Goal: Find specific page/section: Find specific page/section

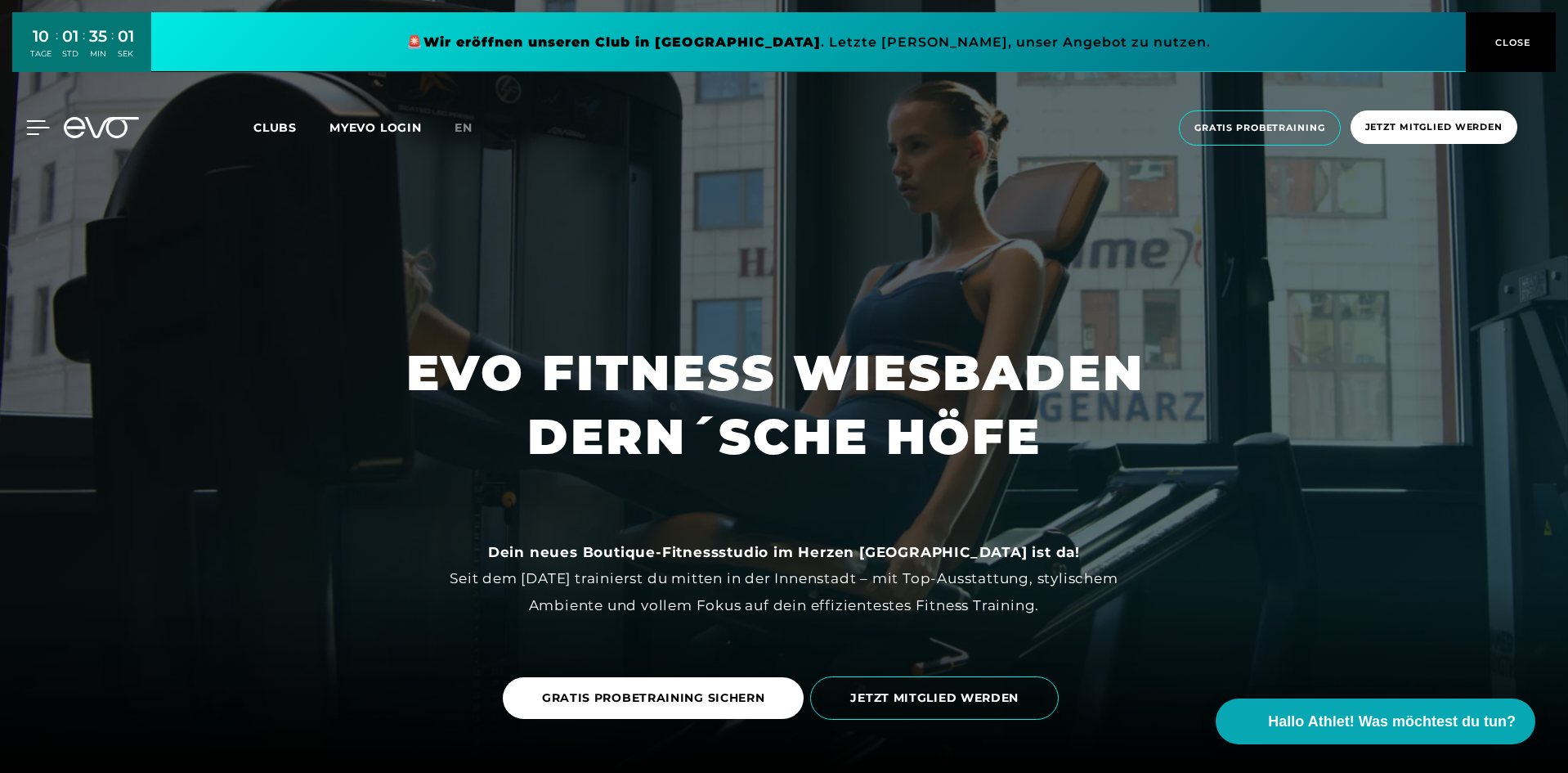
click at [34, 126] on icon at bounding box center [38, 128] width 23 height 15
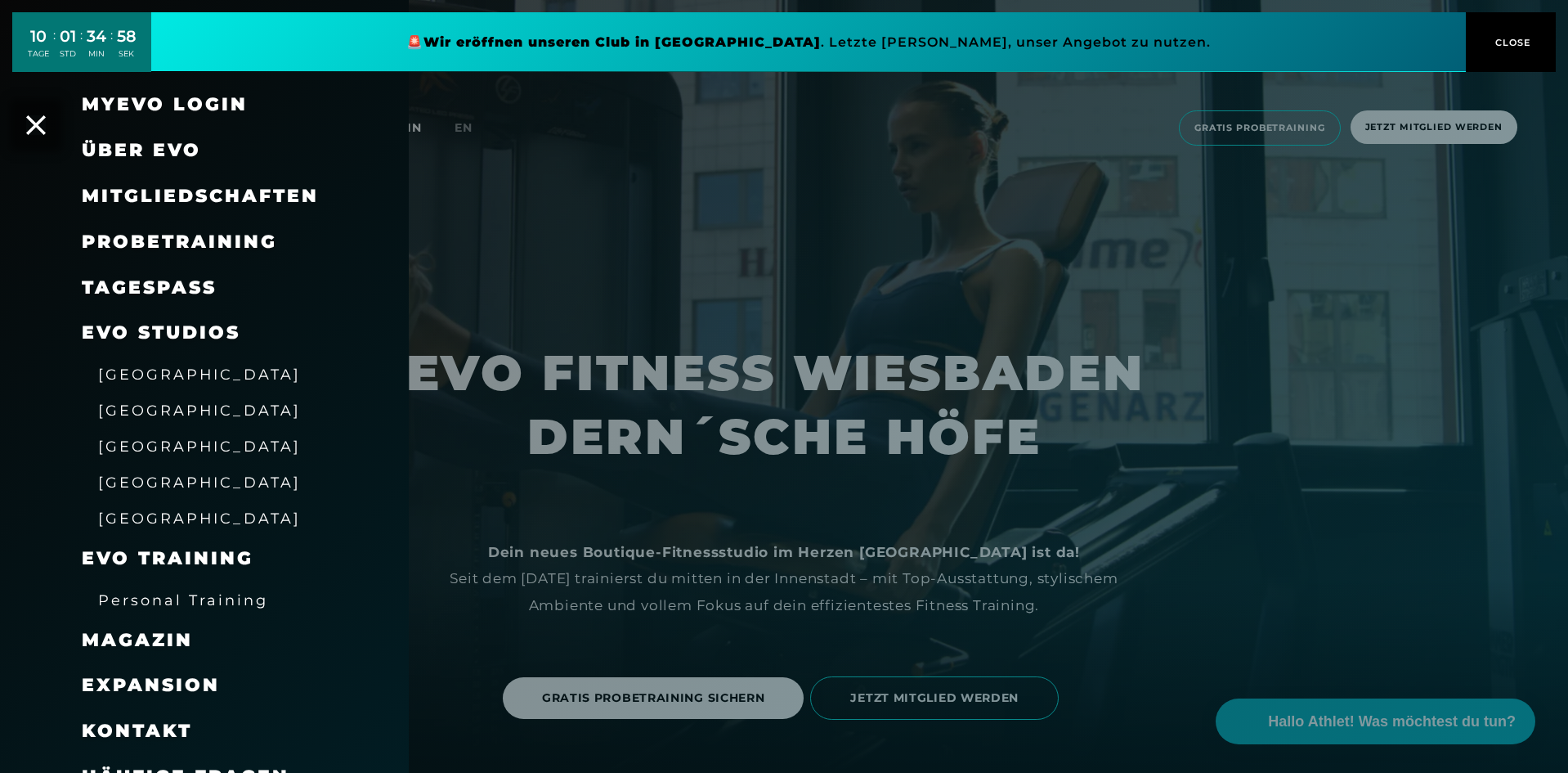
click at [164, 514] on span "[GEOGRAPHIC_DATA]" at bounding box center [199, 518] width 202 height 18
click at [161, 519] on span "[GEOGRAPHIC_DATA]" at bounding box center [199, 518] width 202 height 18
click at [986, 376] on div at bounding box center [784, 386] width 1568 height 773
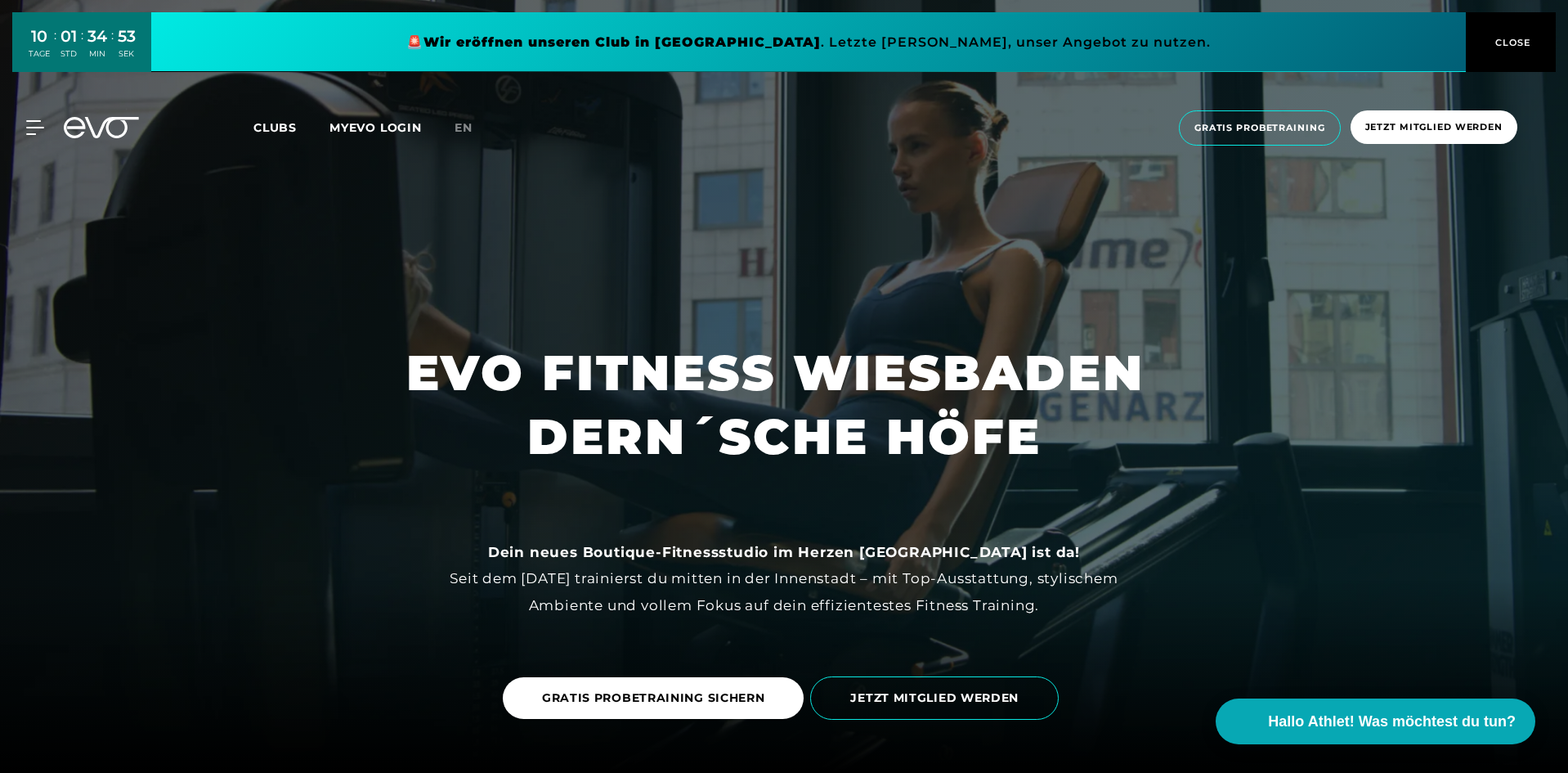
click at [28, 126] on icon at bounding box center [35, 128] width 18 height 15
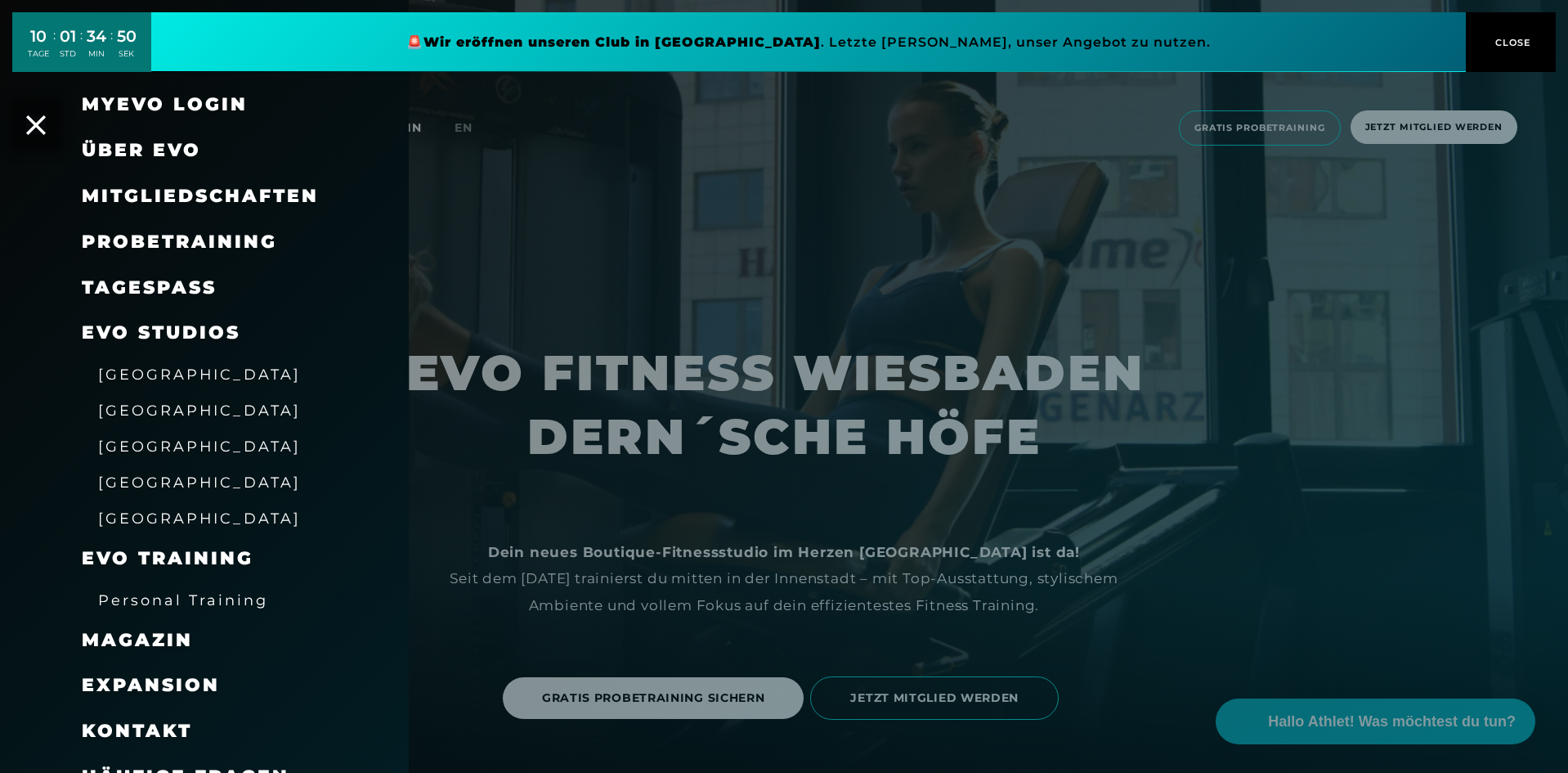
click at [664, 355] on div at bounding box center [784, 386] width 1568 height 773
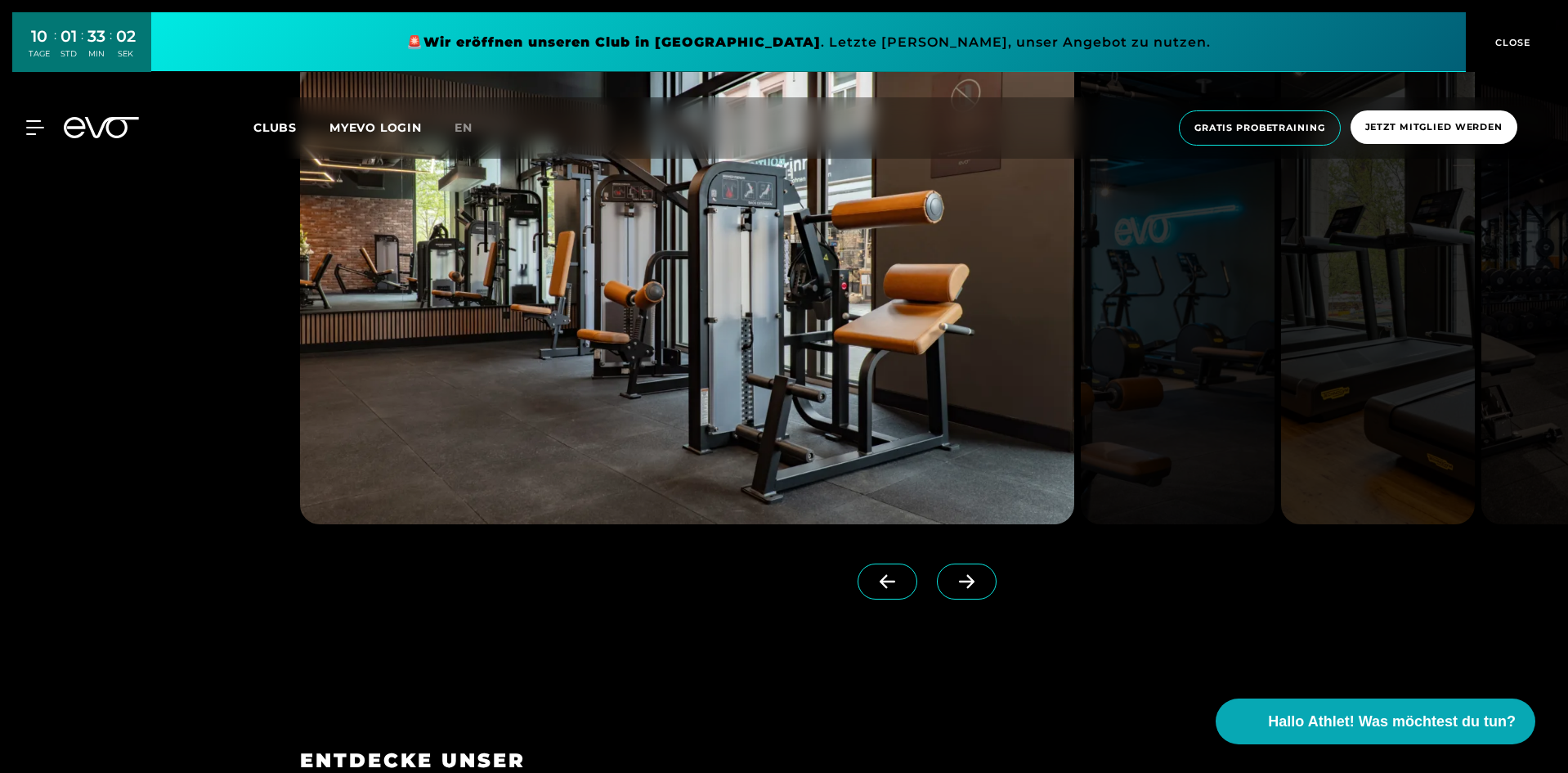
scroll to position [1962, 0]
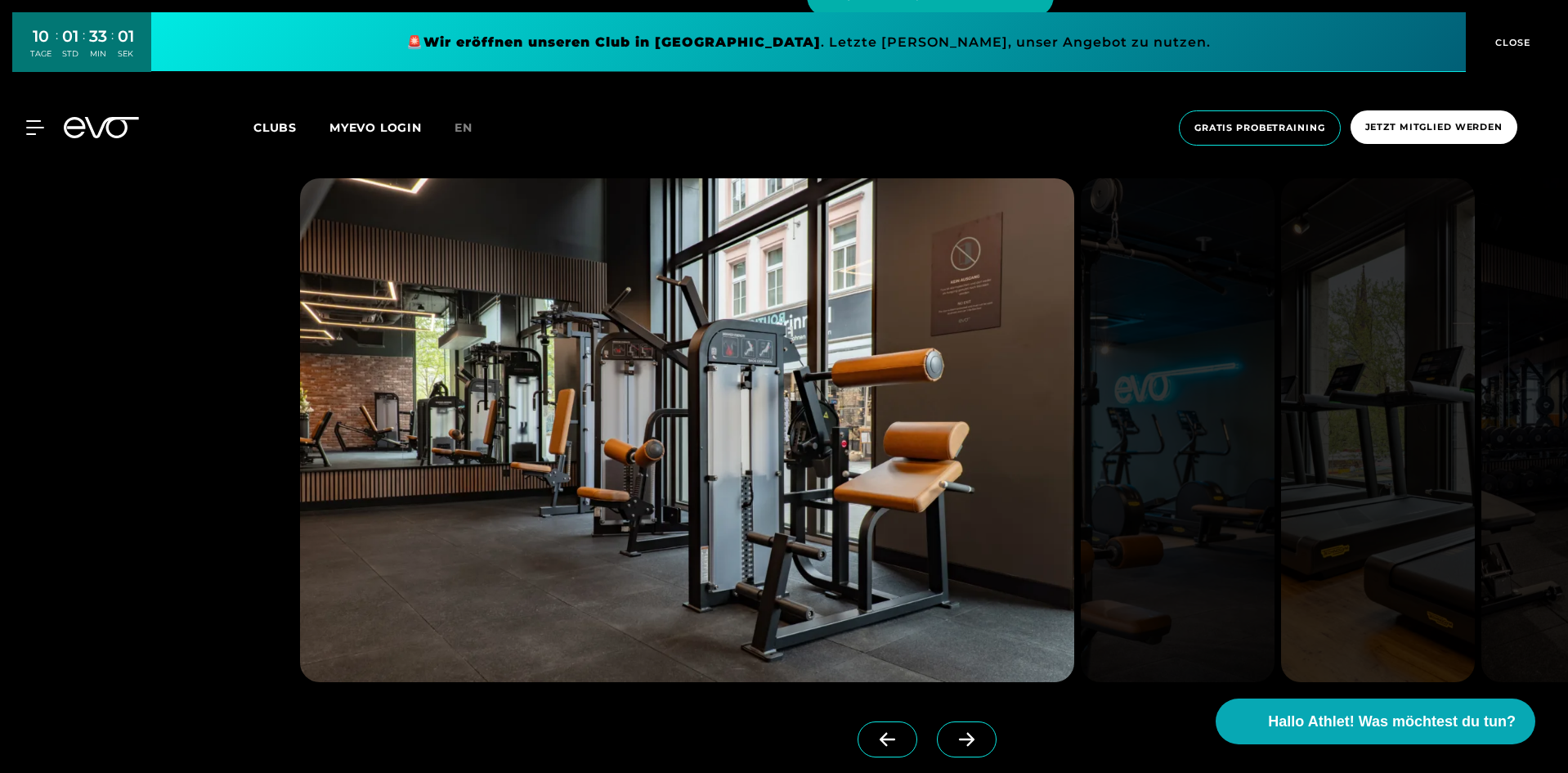
click at [953, 738] on icon at bounding box center [967, 740] width 28 height 15
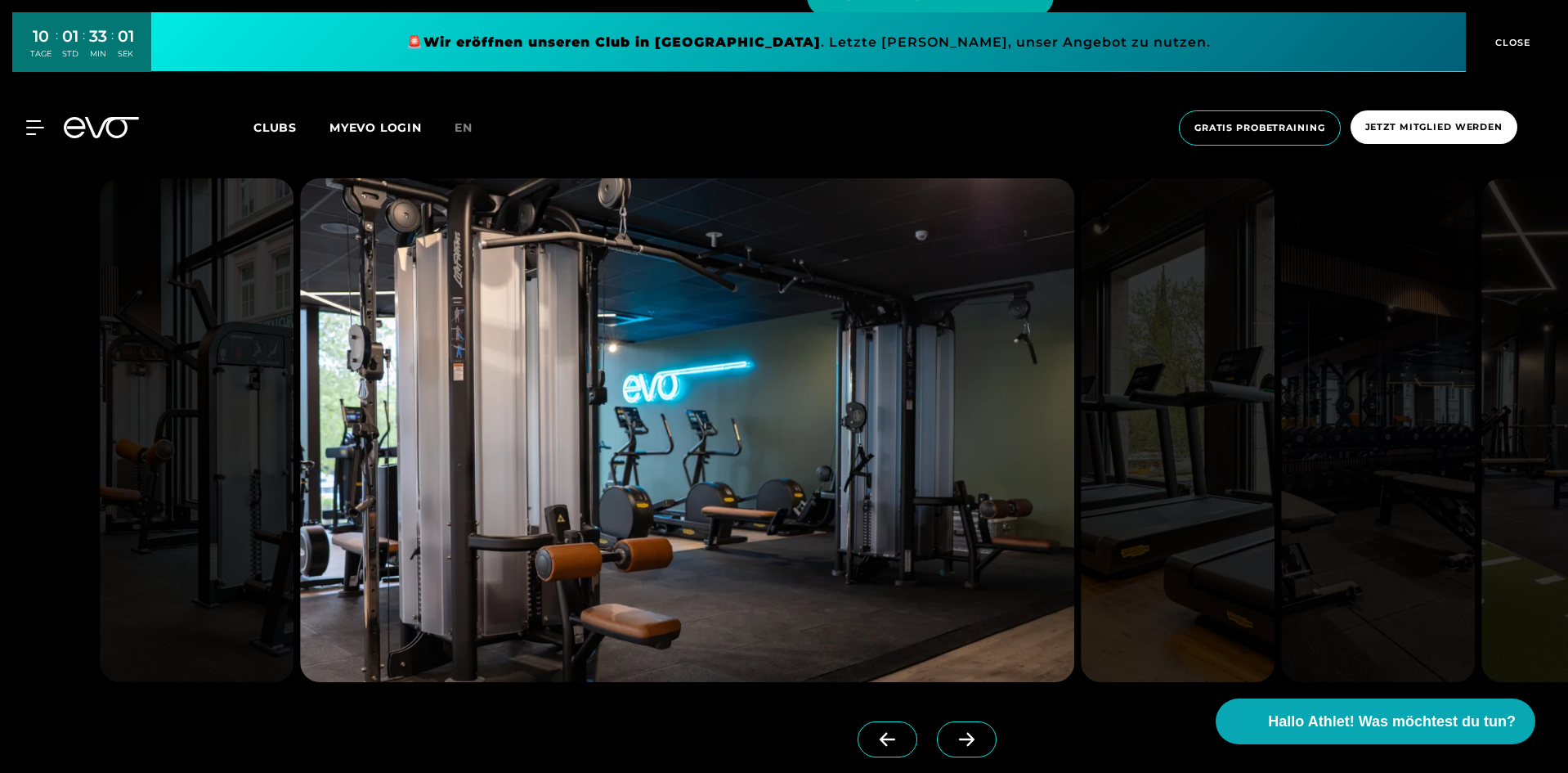
click at [953, 738] on icon at bounding box center [967, 740] width 28 height 15
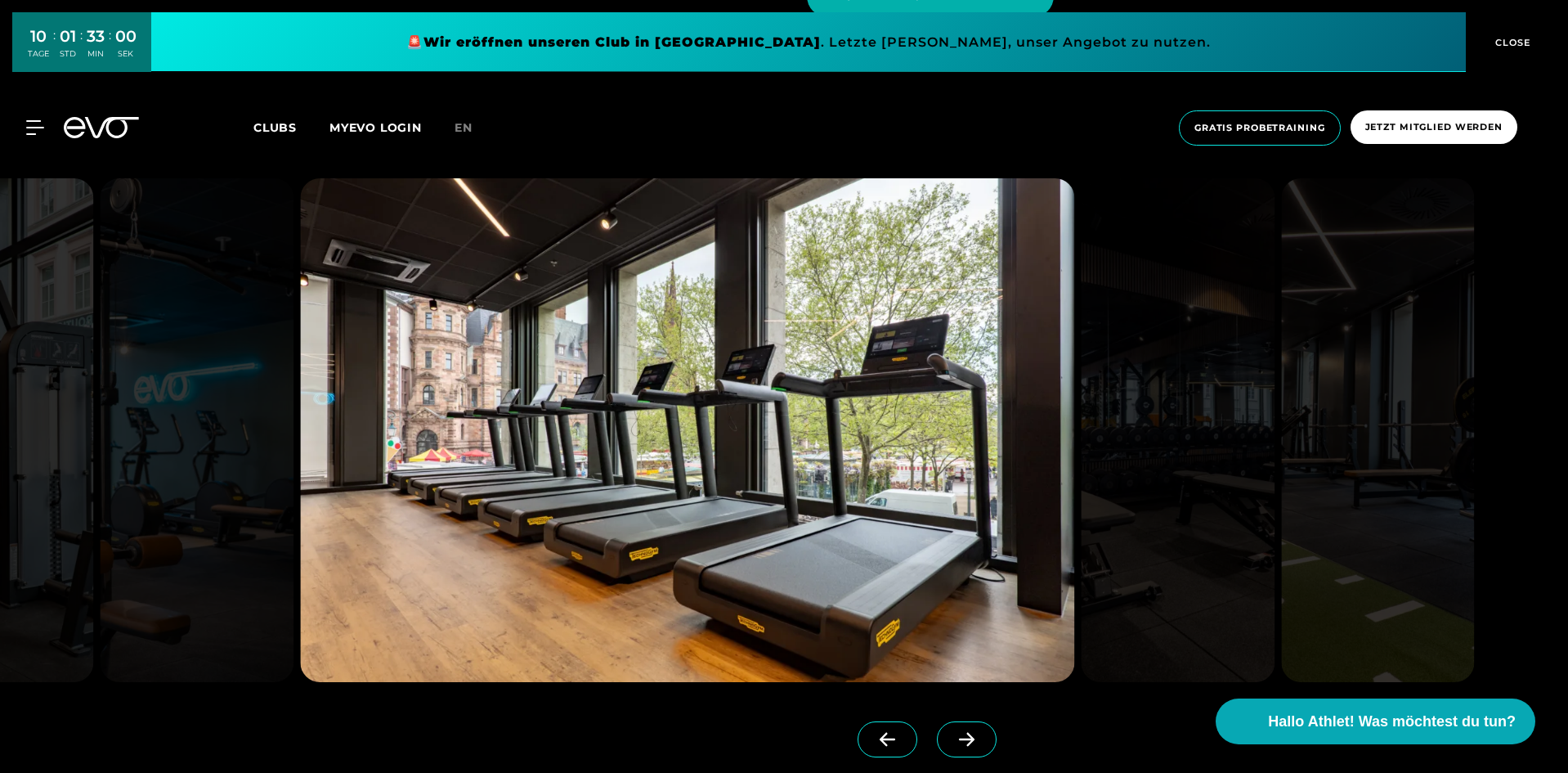
click at [953, 738] on icon at bounding box center [967, 740] width 28 height 15
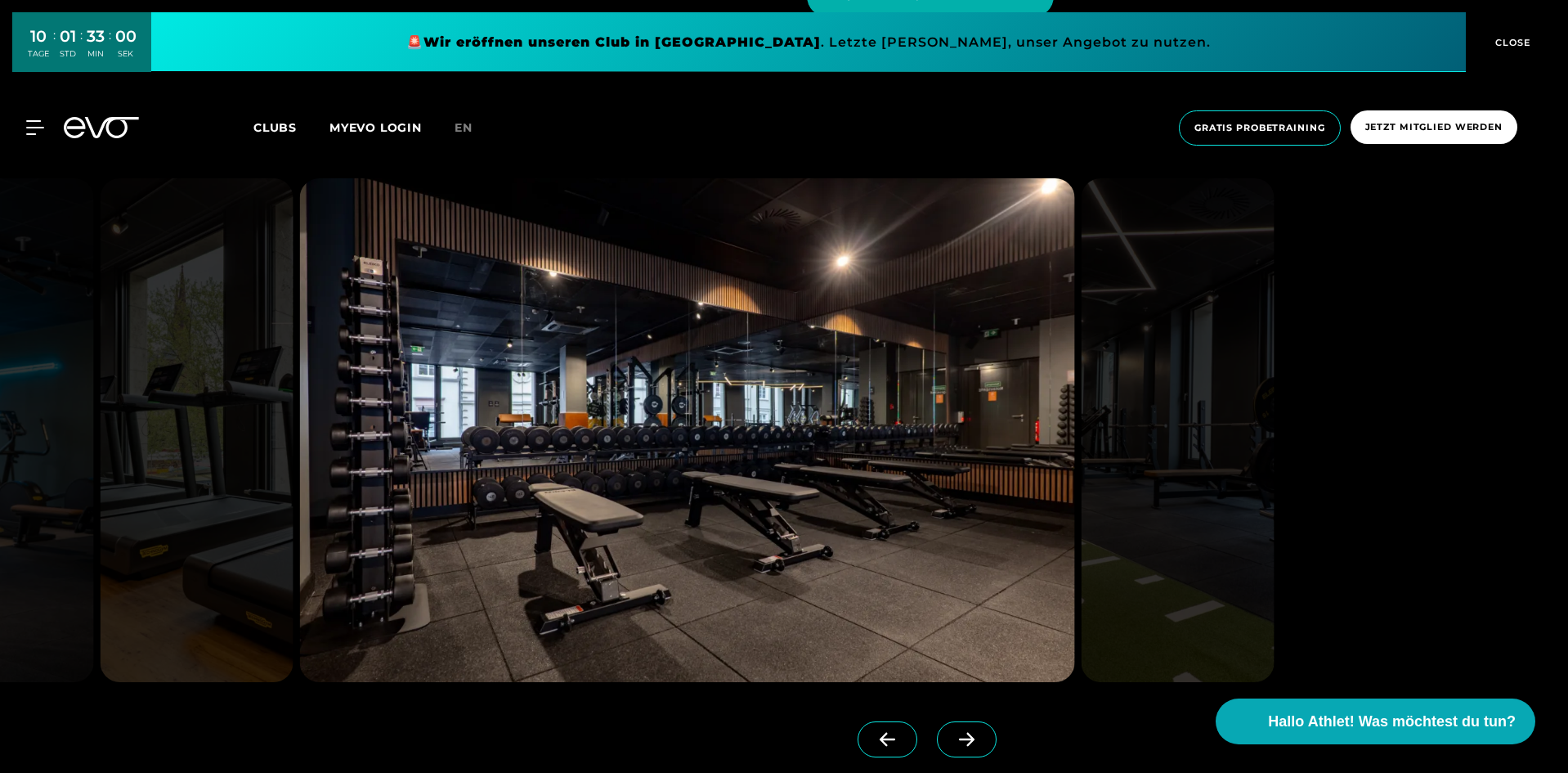
click at [953, 738] on icon at bounding box center [967, 740] width 28 height 15
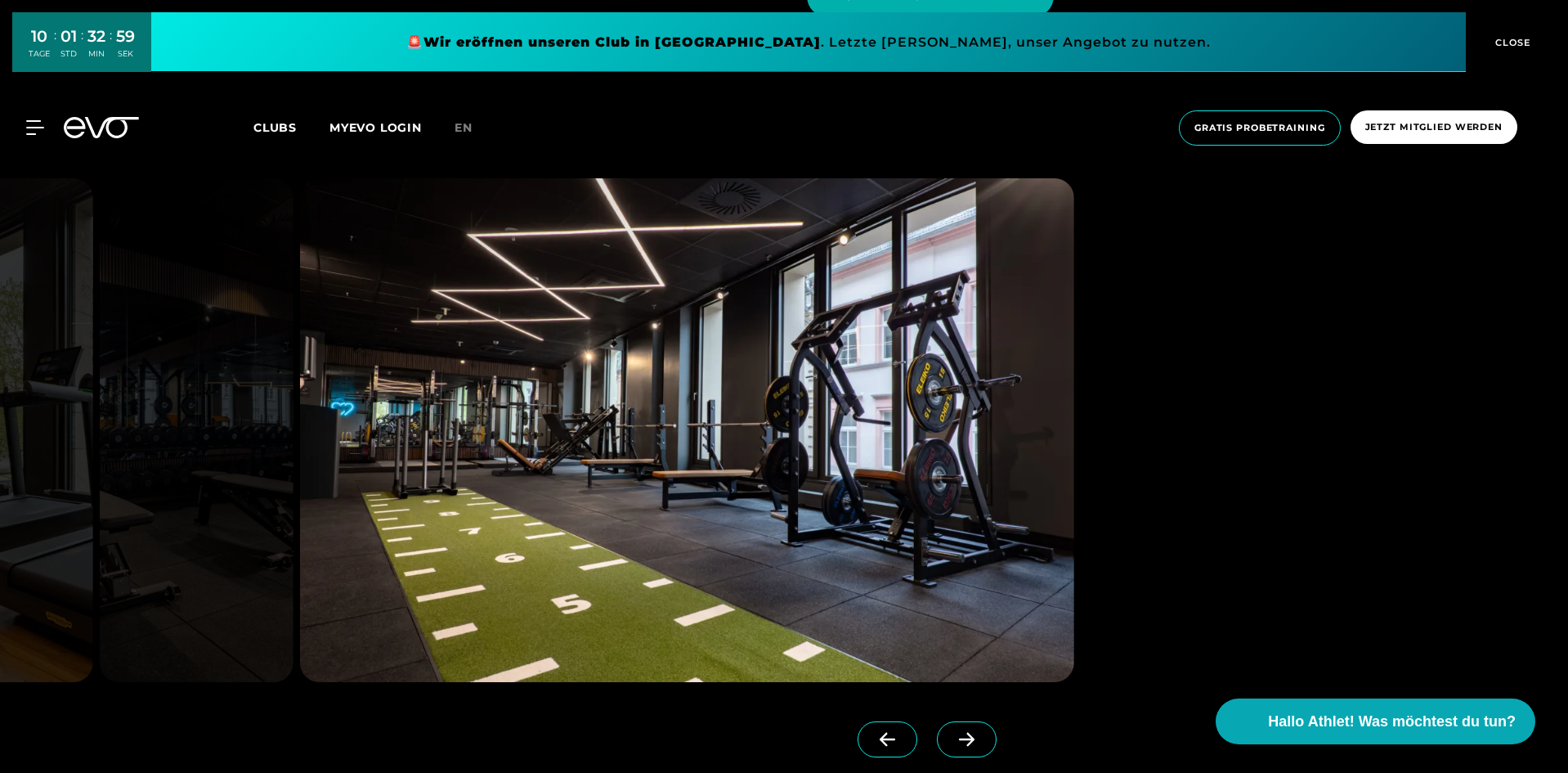
click at [953, 738] on icon at bounding box center [967, 740] width 28 height 15
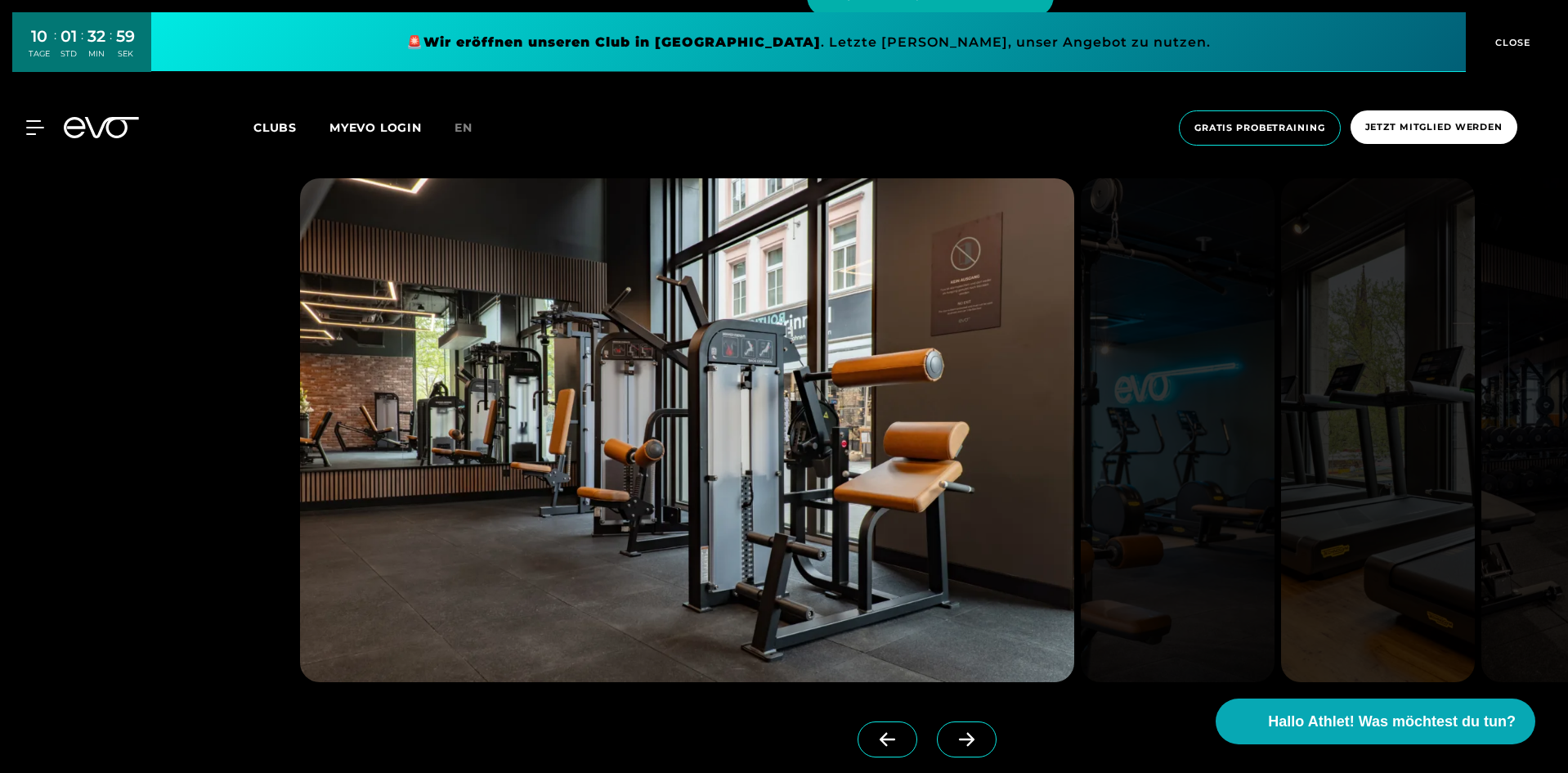
click at [953, 738] on icon at bounding box center [967, 740] width 28 height 15
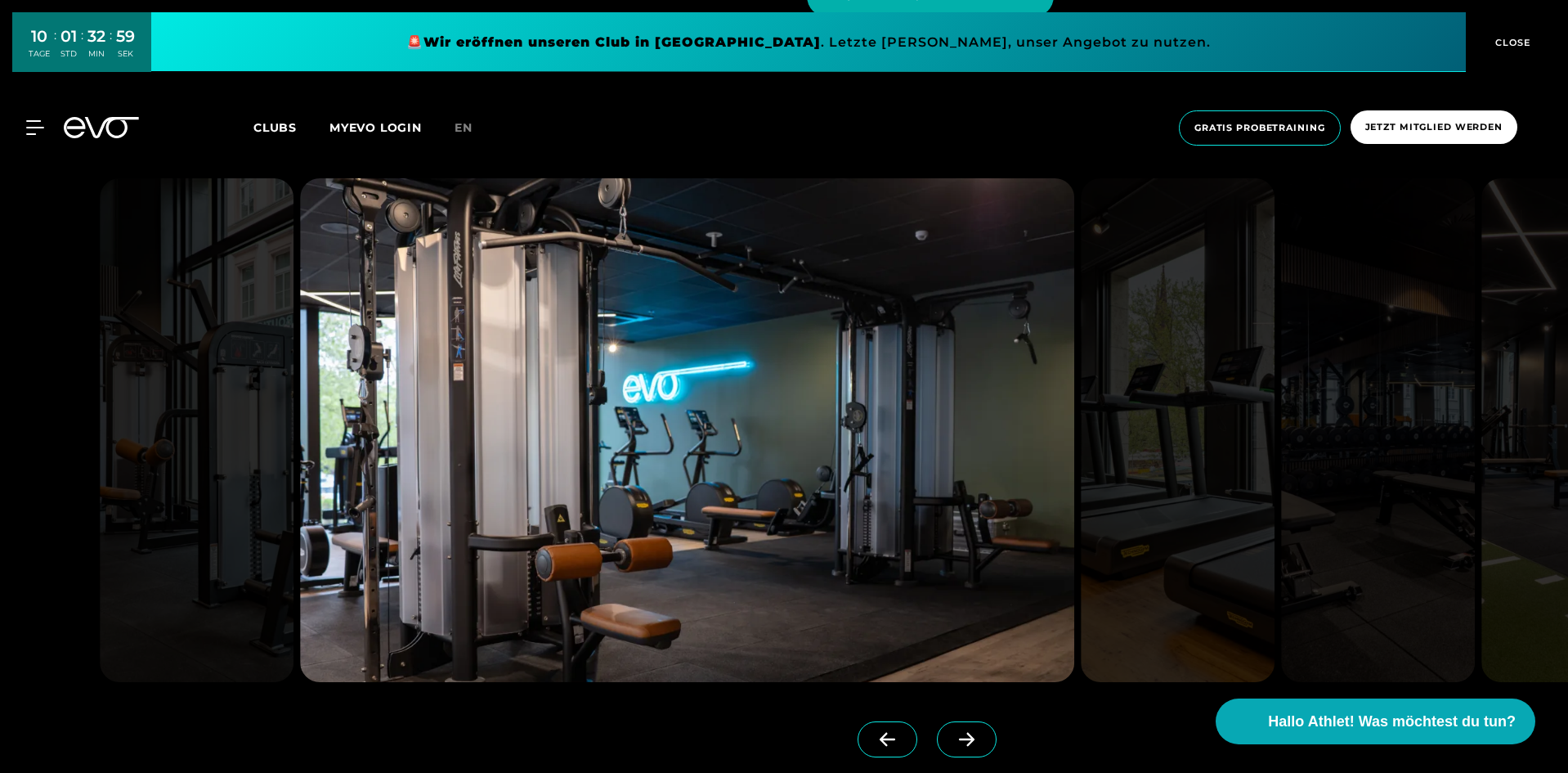
click at [954, 735] on icon at bounding box center [967, 740] width 28 height 15
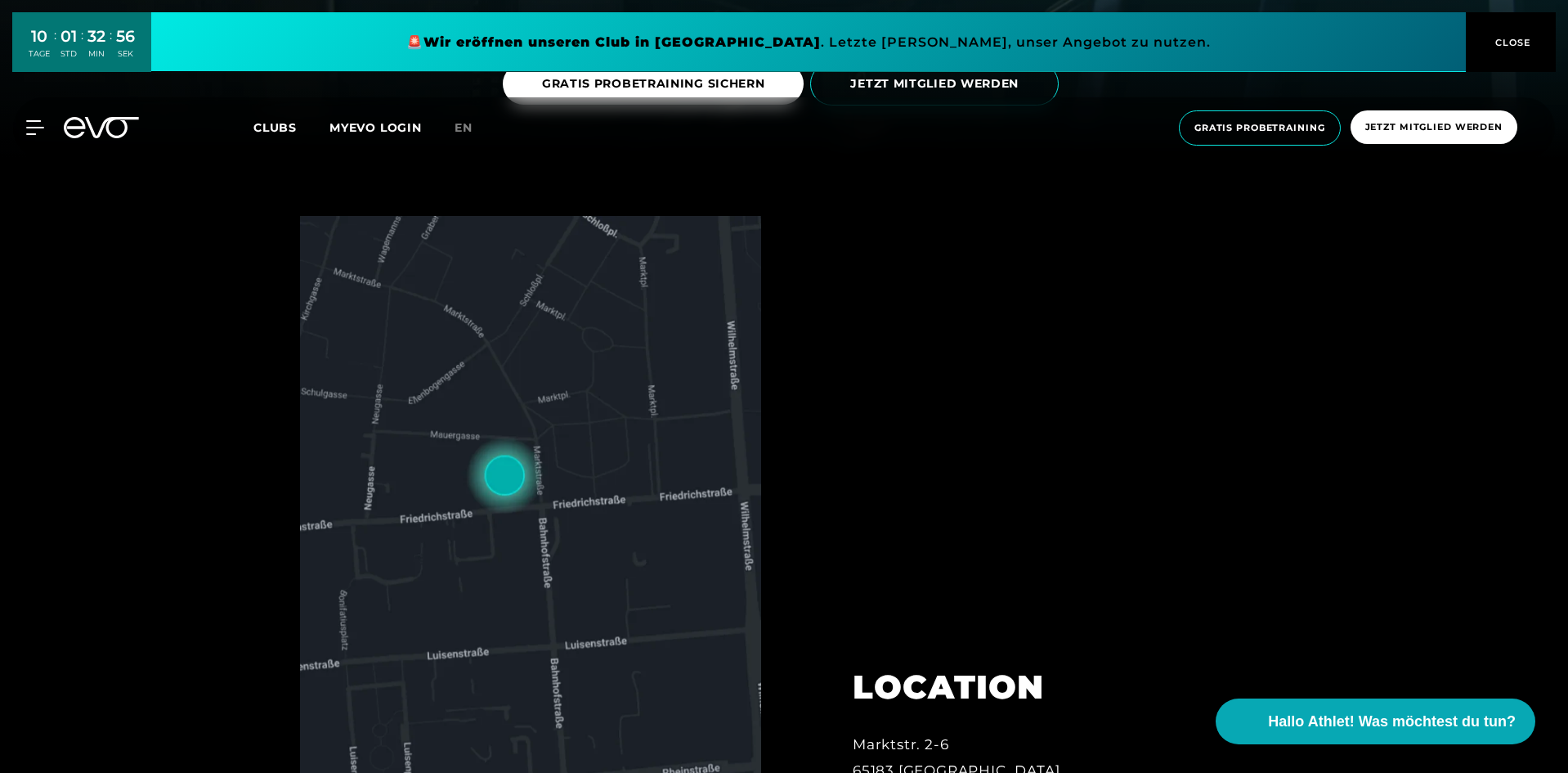
scroll to position [327, 0]
